Goal: Check status

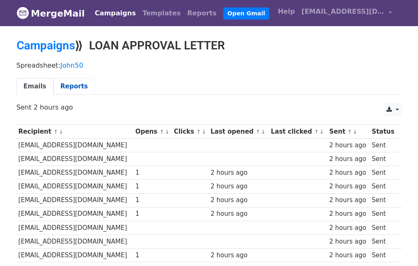
drag, startPoint x: 75, startPoint y: 87, endPoint x: 75, endPoint y: 95, distance: 8.3
click at [75, 88] on link "Reports" at bounding box center [73, 86] width 41 height 17
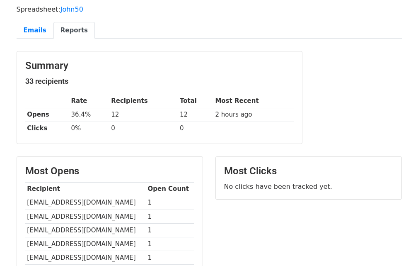
scroll to position [41, 0]
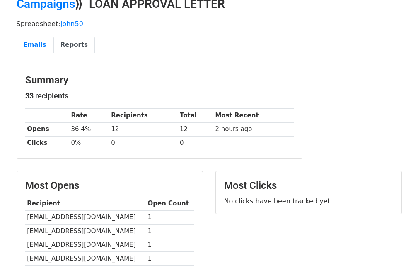
click at [187, 130] on td "12" at bounding box center [195, 129] width 35 height 14
drag, startPoint x: 22, startPoint y: 87, endPoint x: 123, endPoint y: 108, distance: 103.2
click at [123, 108] on div "Summary 33 recipients Rate Recipients Total Most Recent Opens 36.4% 12 12 2 hou…" at bounding box center [159, 112] width 285 height 92
click at [118, 119] on th "Recipients" at bounding box center [143, 116] width 69 height 14
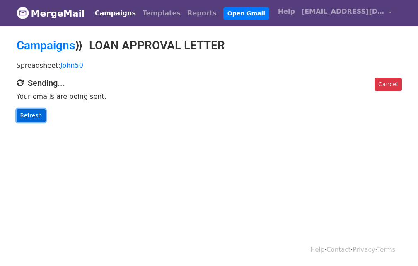
click at [25, 114] on link "Refresh" at bounding box center [31, 115] width 29 height 13
